Goal: Book appointment/travel/reservation

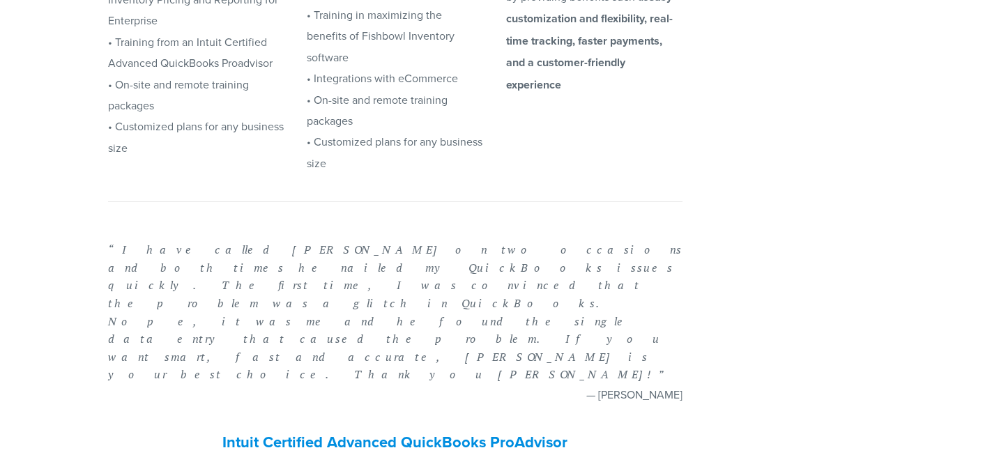
scroll to position [854, 0]
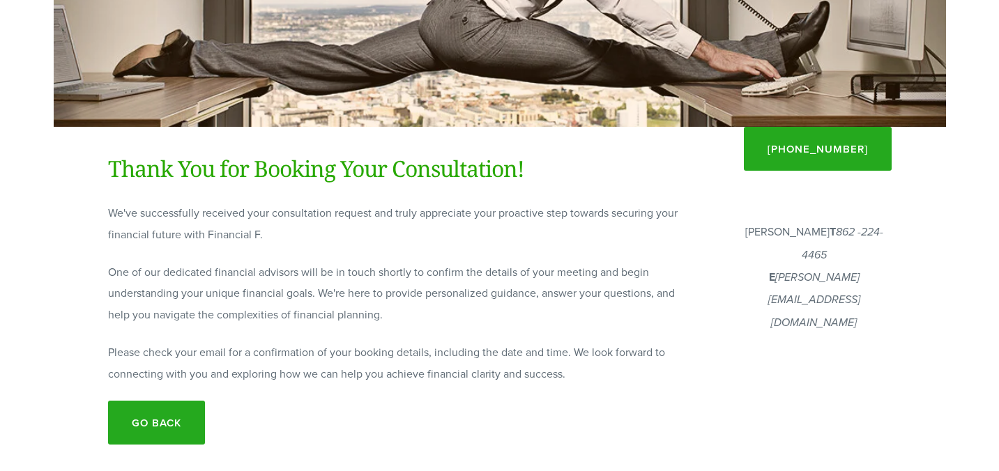
scroll to position [259, 0]
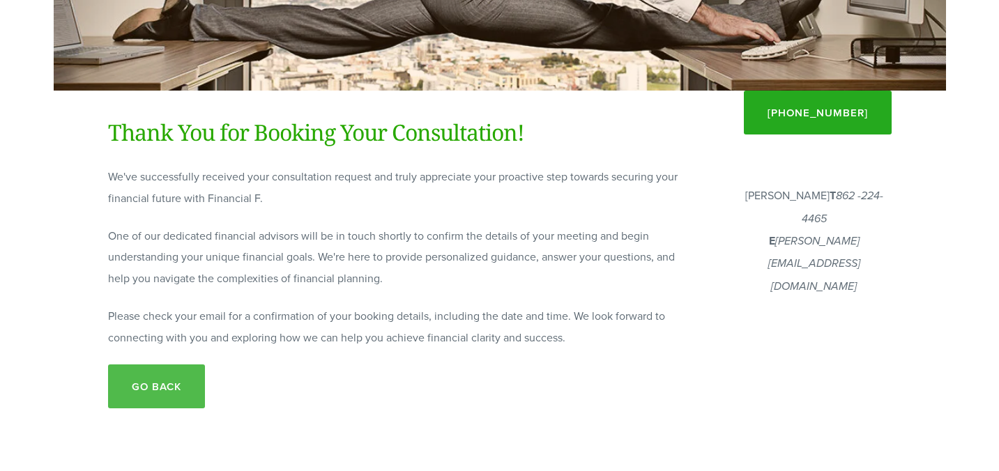
click at [174, 379] on link "Go back" at bounding box center [156, 386] width 97 height 44
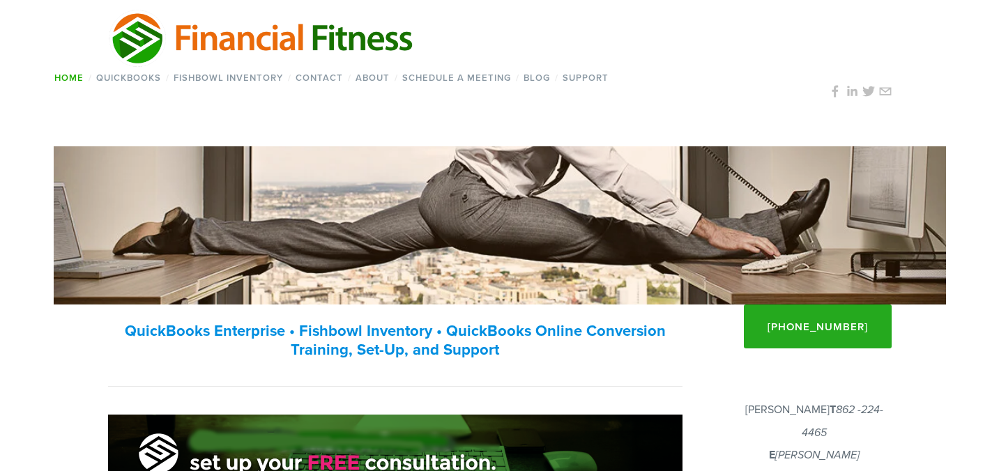
scroll to position [77, 0]
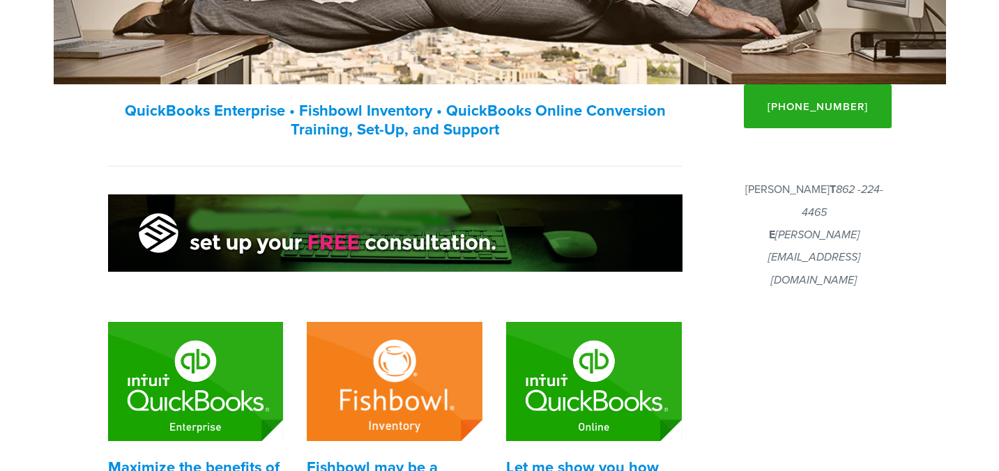
scroll to position [263, 0]
